Goal: Contribute content

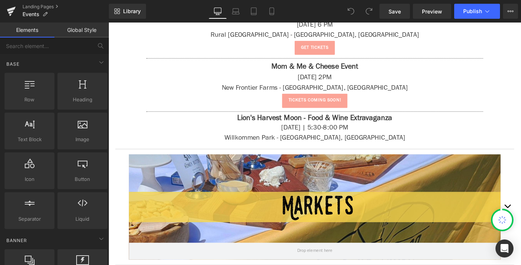
scroll to position [547, 0]
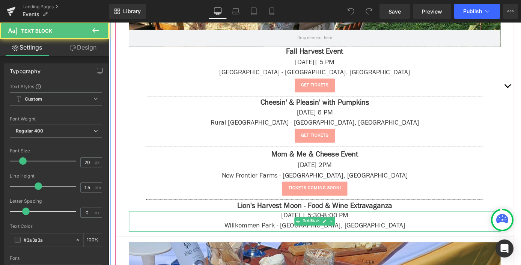
click at [341, 248] on p "Willkommen Park - [GEOGRAPHIC_DATA], [GEOGRAPHIC_DATA]" at bounding box center [335, 246] width 409 height 11
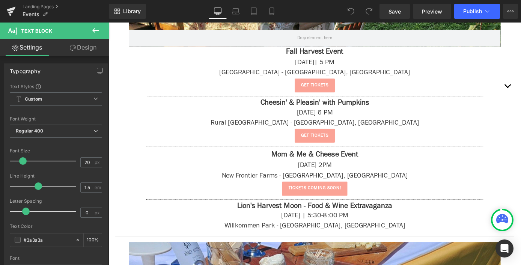
click at [99, 34] on icon at bounding box center [95, 30] width 9 height 9
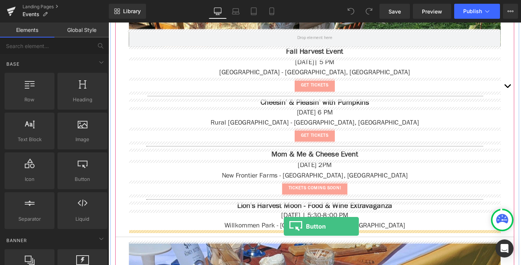
drag, startPoint x: 236, startPoint y: 217, endPoint x: 301, endPoint y: 247, distance: 71.7
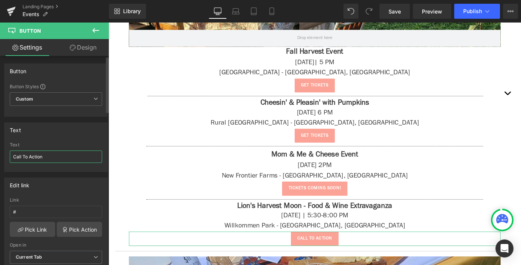
click at [41, 155] on input "Call To Action" at bounding box center [56, 156] width 92 height 12
type input "Get tickets"
click at [31, 210] on input "#" at bounding box center [56, 212] width 92 height 12
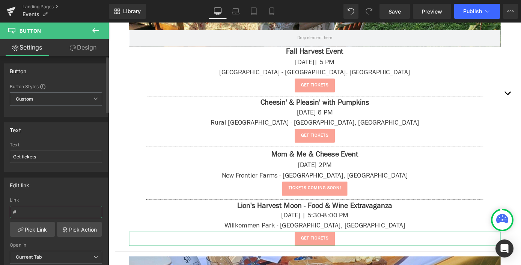
click at [31, 210] on input "#" at bounding box center [56, 212] width 92 height 12
paste input "[URL][DOMAIN_NAME][DOMAIN_NAME]"
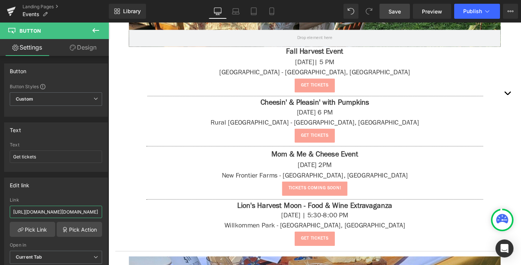
type input "[URL][DOMAIN_NAME][DOMAIN_NAME]"
click at [391, 12] on span "Save" at bounding box center [394, 12] width 12 height 8
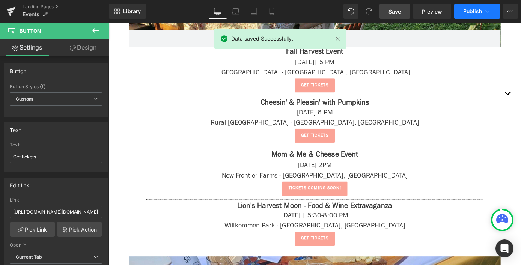
click at [469, 8] on span "Publish" at bounding box center [472, 11] width 19 height 6
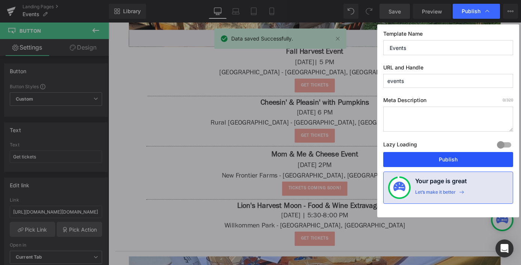
click at [449, 153] on button "Publish" at bounding box center [448, 159] width 130 height 15
